Goal: Information Seeking & Learning: Learn about a topic

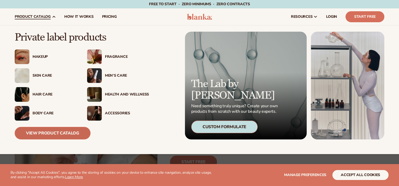
click at [55, 133] on link "View Product Catalog" at bounding box center [53, 133] width 76 height 13
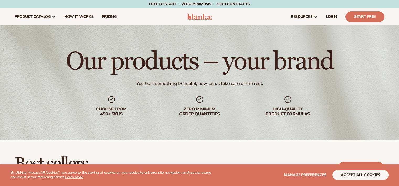
scroll to position [126, 0]
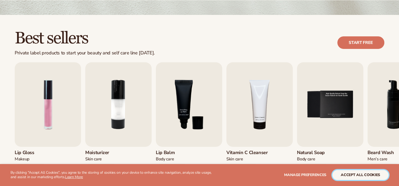
click at [347, 176] on button "accept all cookies" at bounding box center [360, 175] width 56 height 10
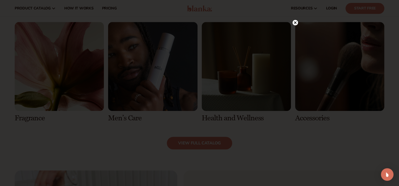
scroll to position [472, 0]
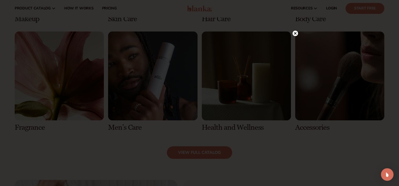
click at [295, 31] on div at bounding box center [295, 33] width 6 height 9
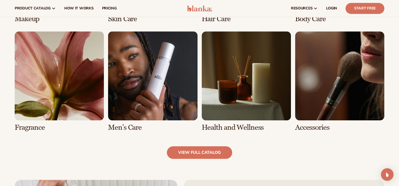
click at [77, 98] on link "5 / 8" at bounding box center [59, 81] width 89 height 100
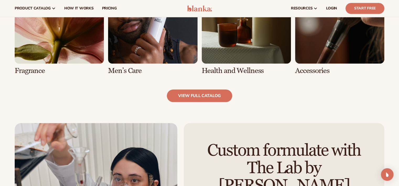
scroll to position [503, 0]
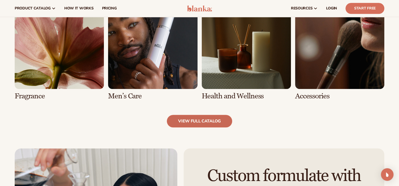
click at [196, 119] on link "view full catalog" at bounding box center [199, 121] width 65 height 13
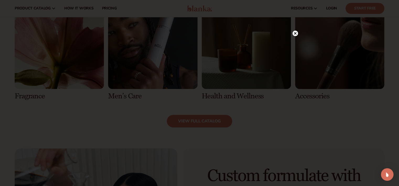
click at [293, 35] on icon at bounding box center [295, 34] width 6 height 6
